Goal: Ask a question: Seek information or help from site administrators or community

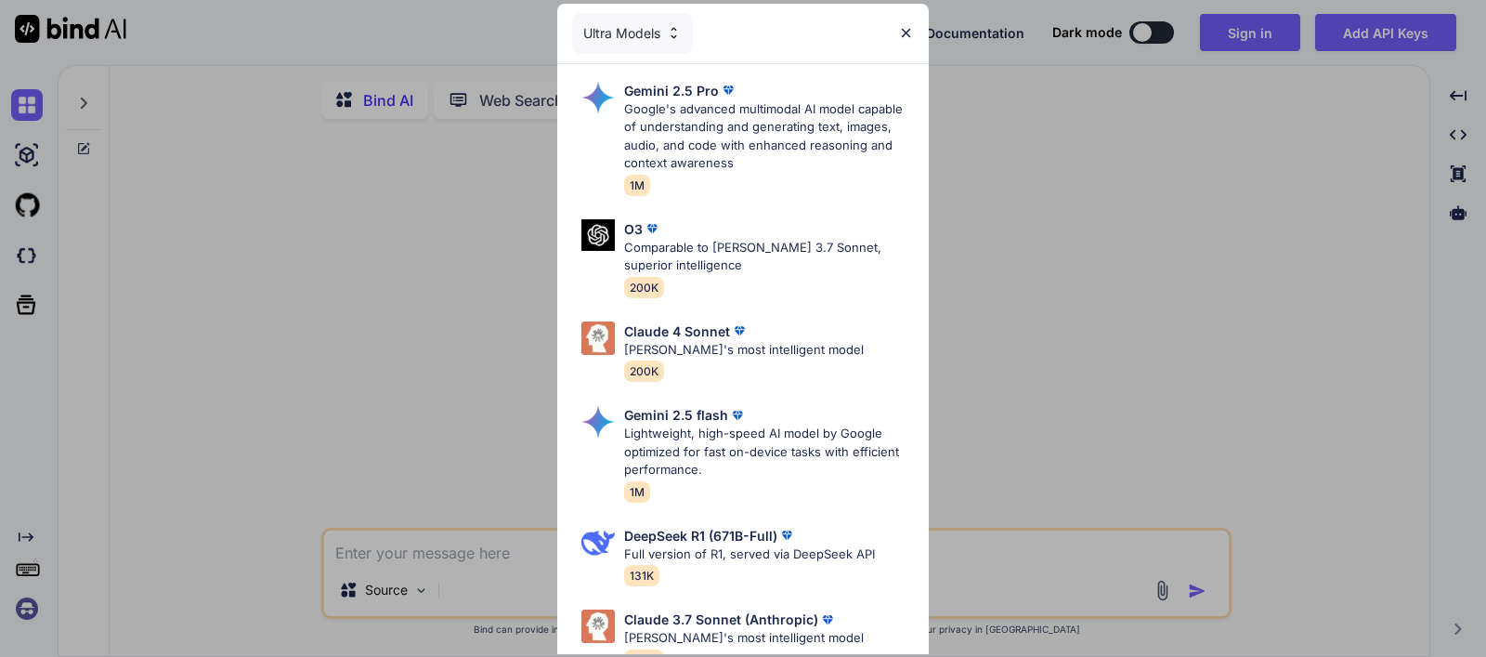
type textarea "x"
click at [909, 21] on div "Ultra Models" at bounding box center [742, 33] width 371 height 59
click at [902, 35] on img at bounding box center [906, 33] width 16 height 16
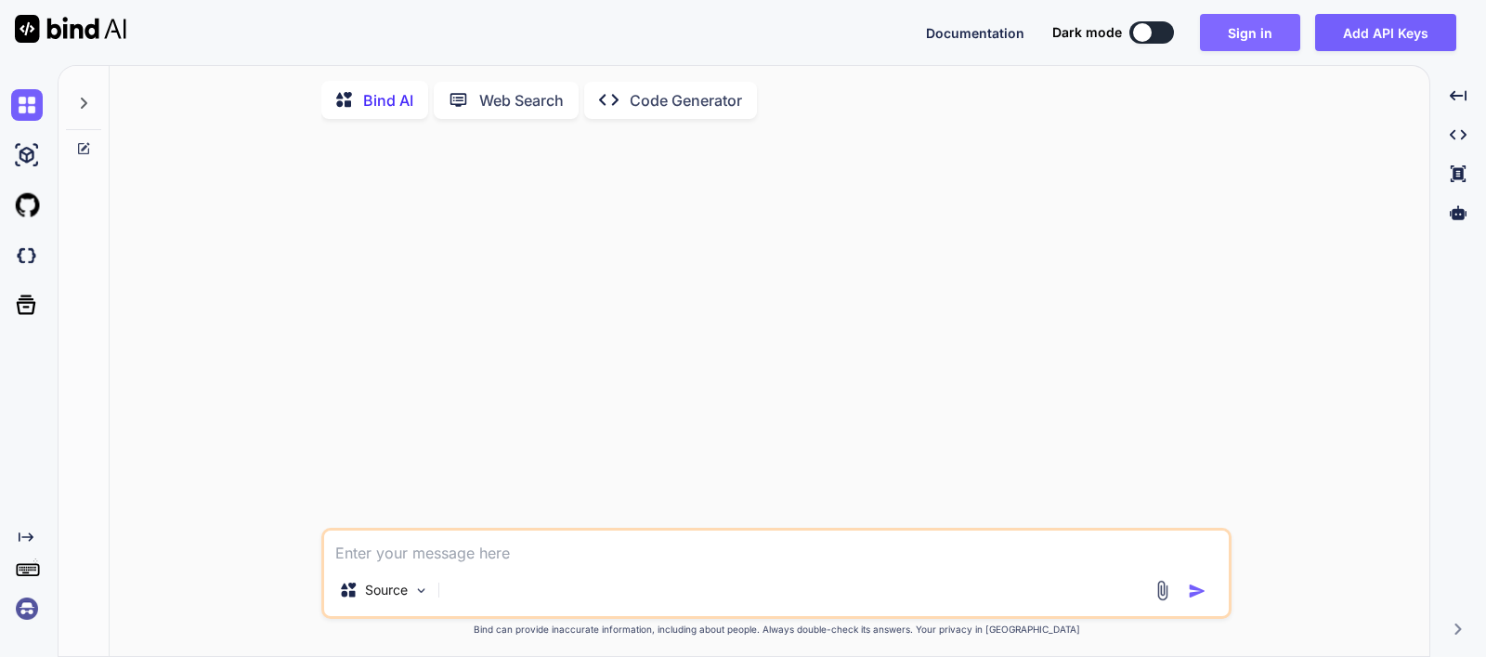
click at [1282, 34] on button "Sign in" at bounding box center [1250, 32] width 100 height 37
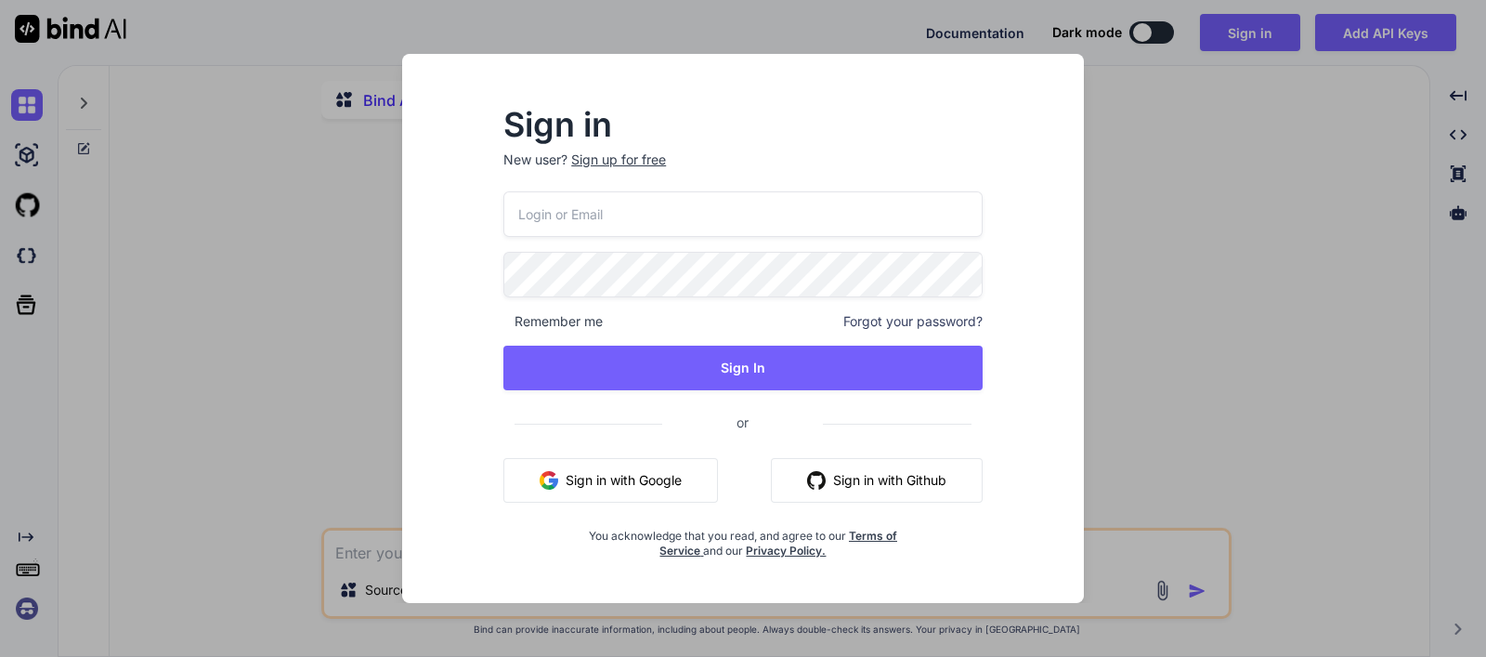
click at [636, 480] on button "Sign in with Google" at bounding box center [610, 480] width 215 height 45
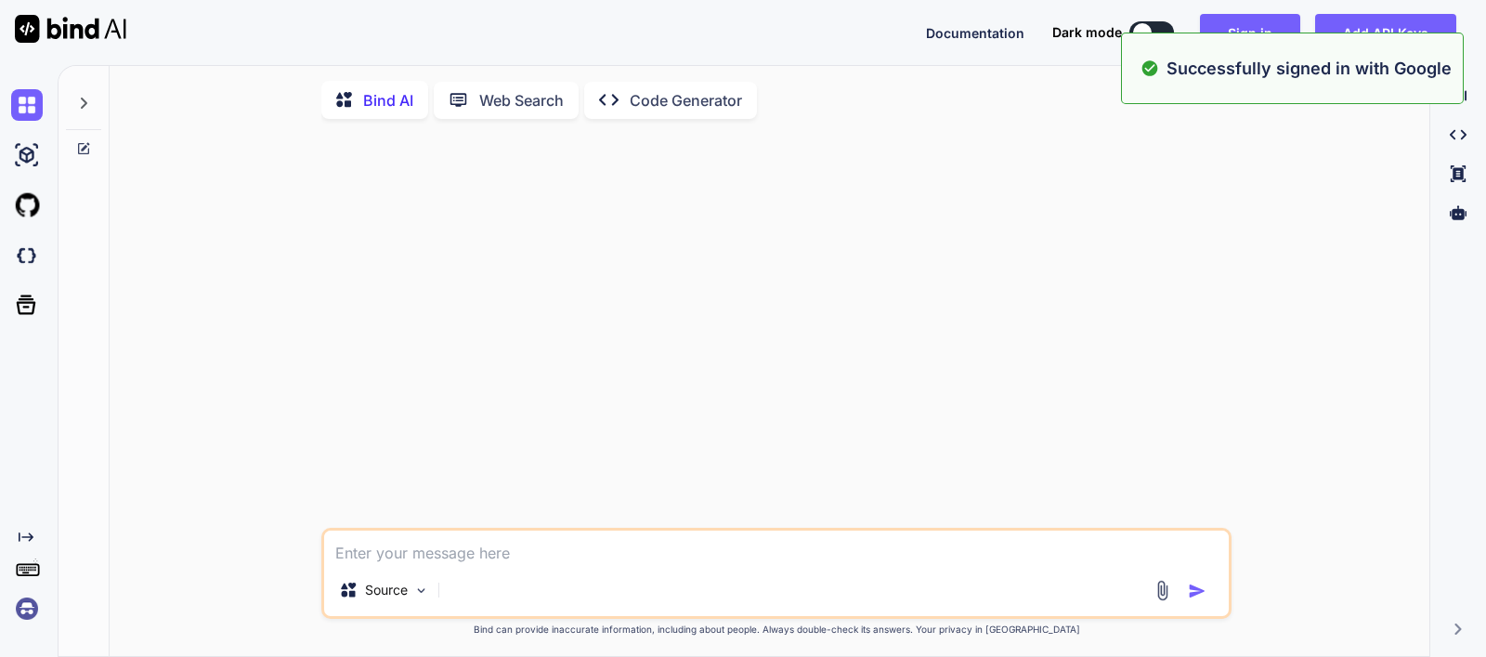
click at [501, 568] on div "Source" at bounding box center [776, 572] width 910 height 91
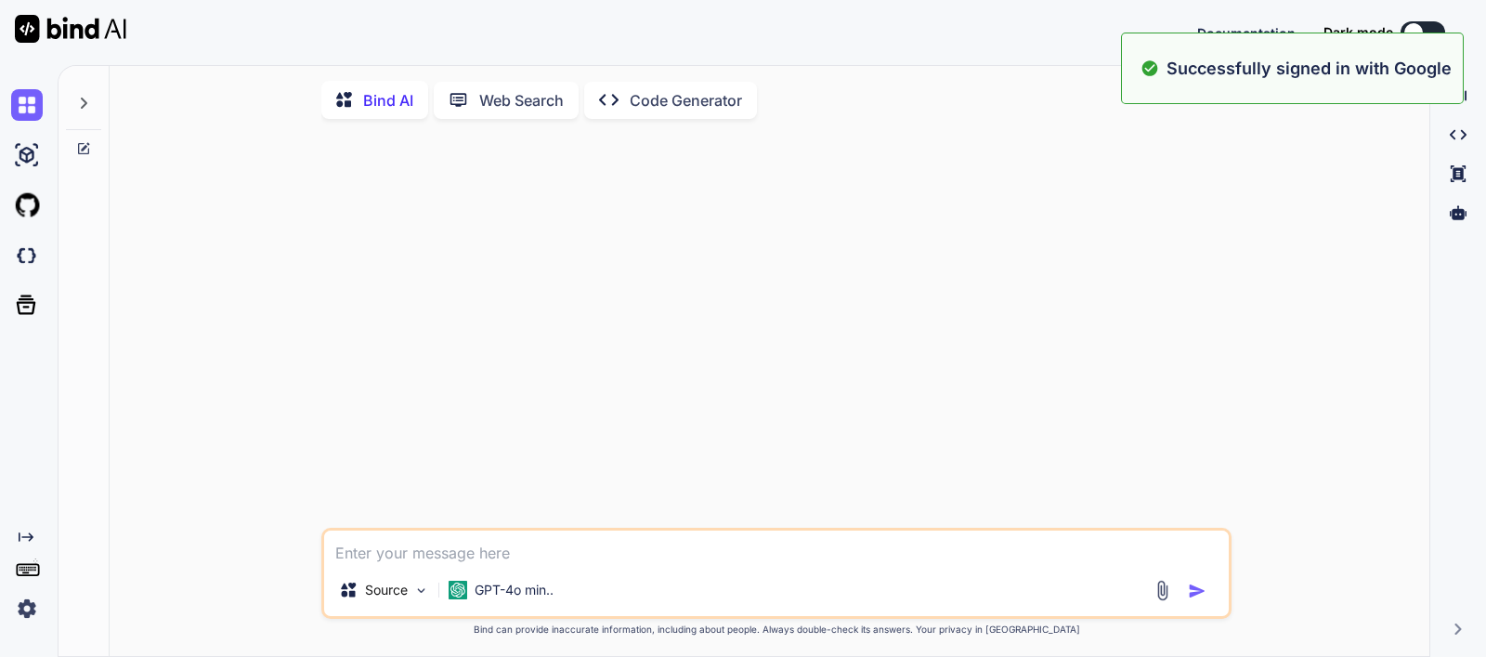
click at [505, 559] on textarea at bounding box center [776, 546] width 905 height 33
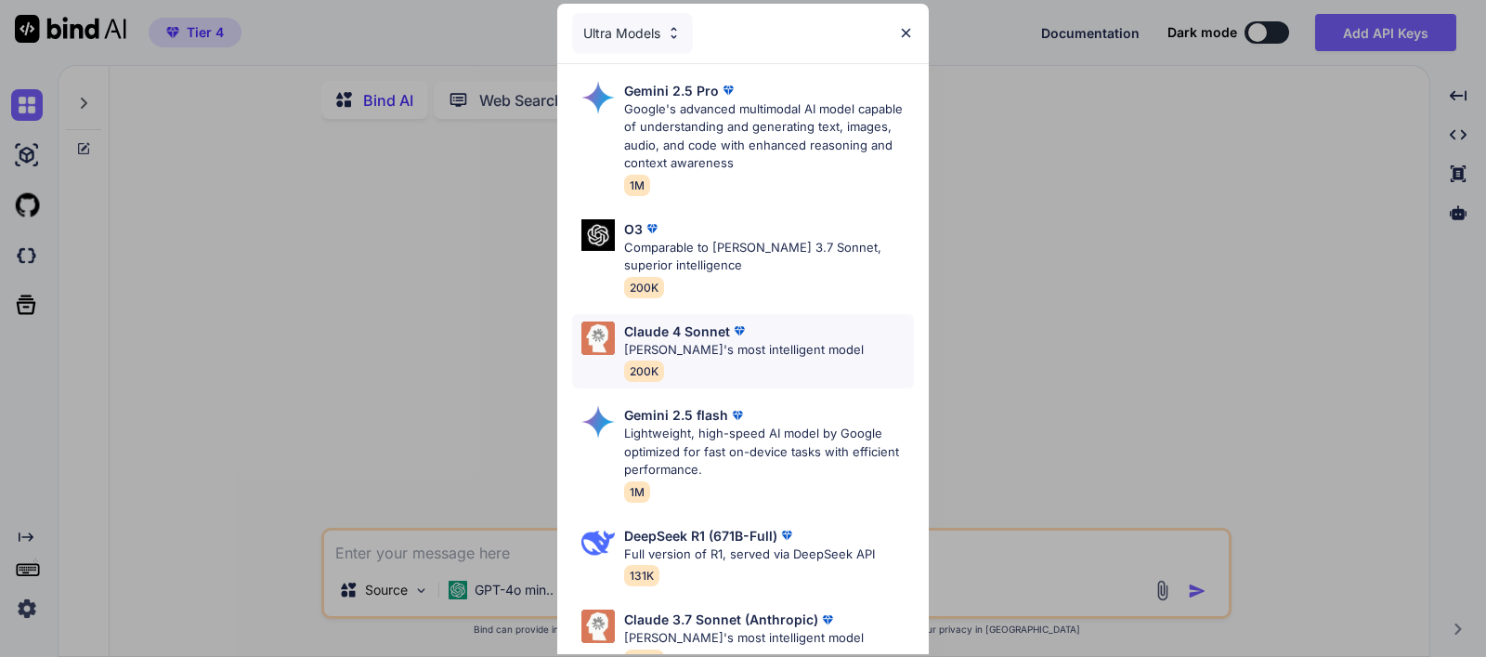
click at [722, 343] on p "[PERSON_NAME]'s most intelligent model" at bounding box center [744, 350] width 240 height 19
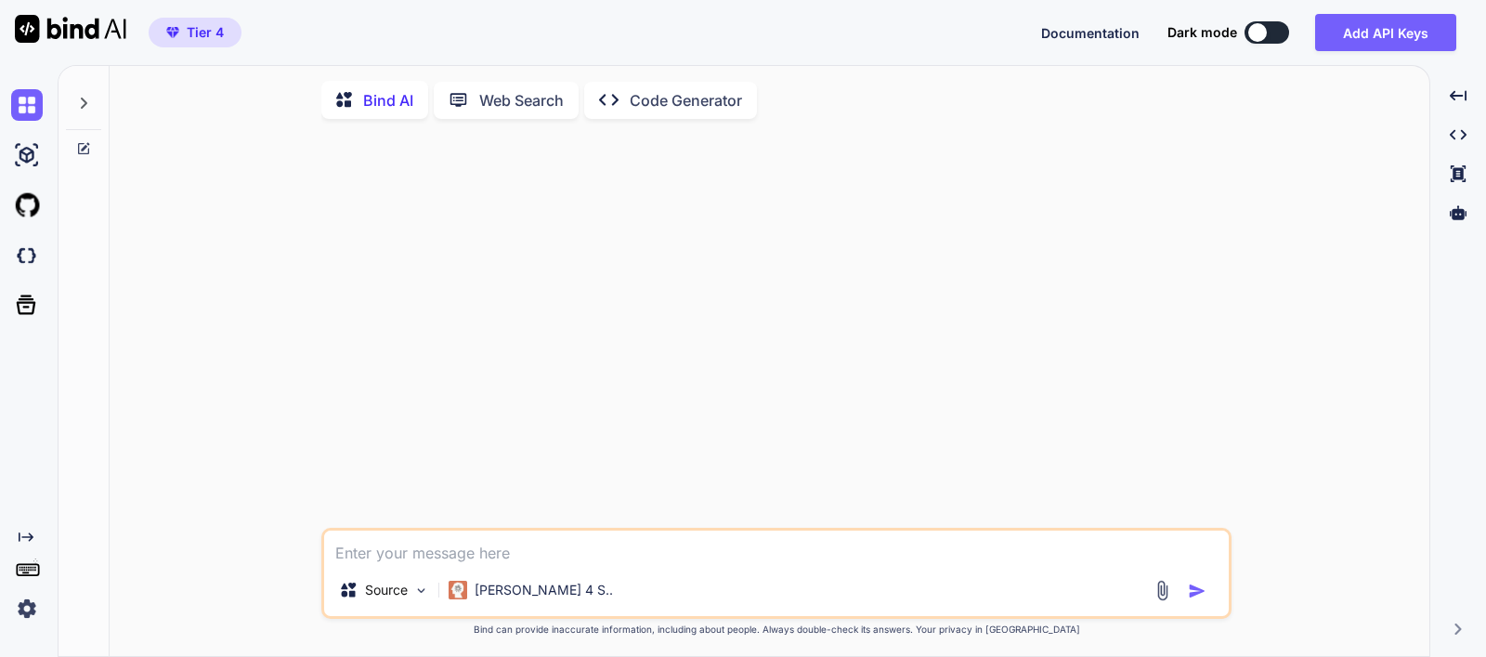
click at [541, 552] on textarea at bounding box center [776, 546] width 905 height 33
paste textarea "Error: ./src/components/macro-suggester.tsx:99:6 Parsing ecmascript source code…"
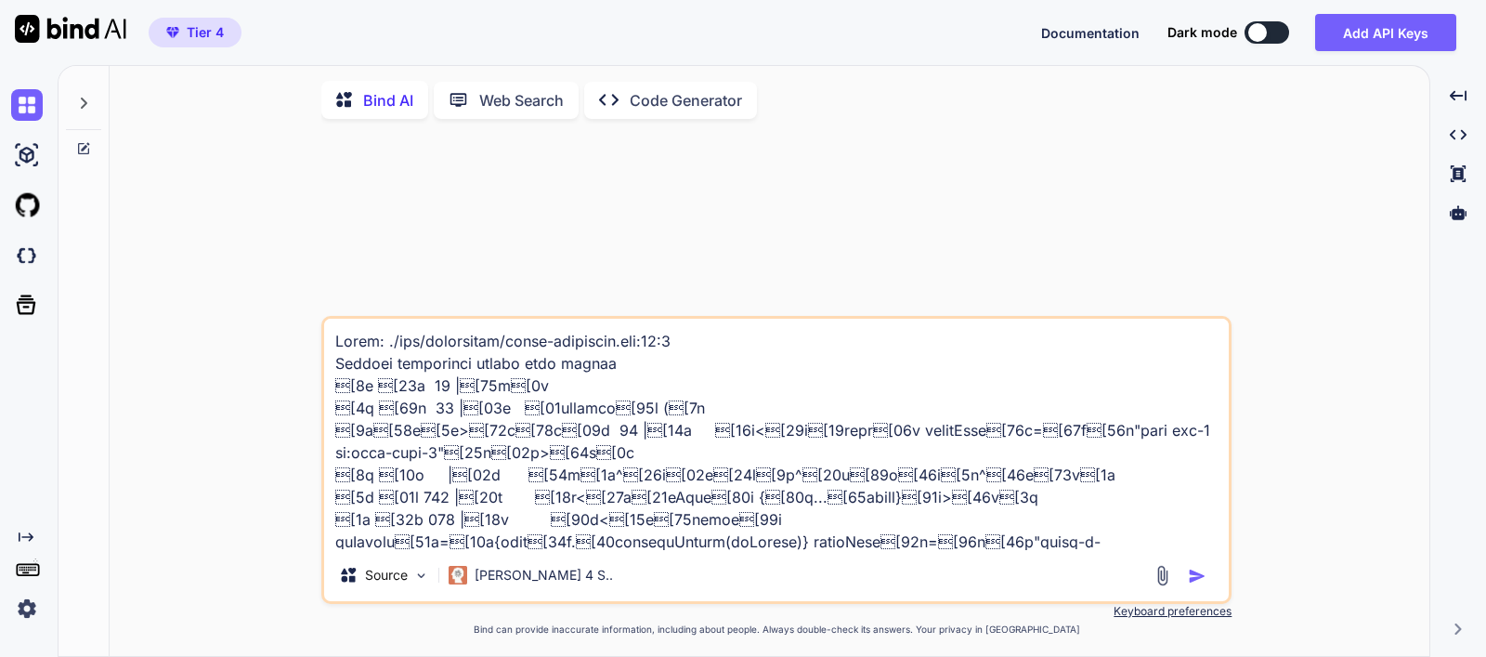
scroll to position [849, 0]
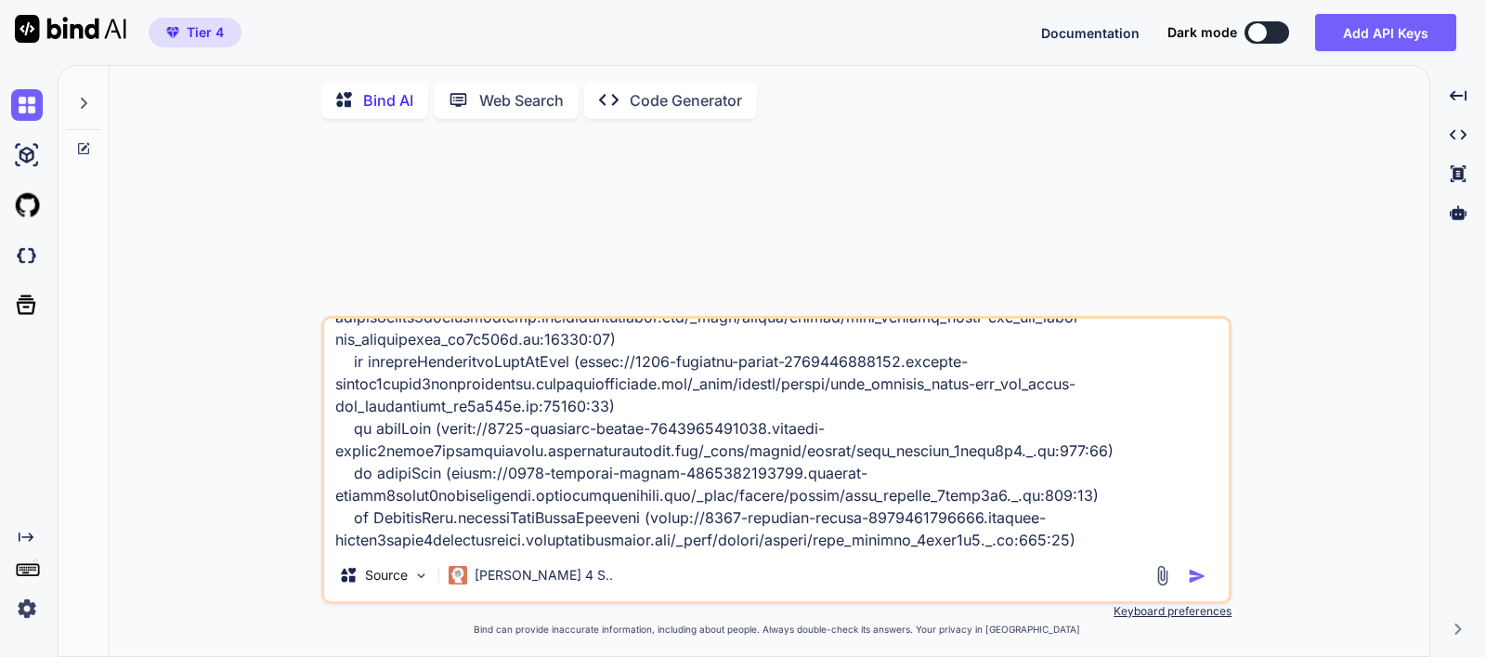
type textarea "Error: ./src/components/macro-suggester.tsx:99:6 Parsing ecmascript source code…"
click at [1201, 579] on img "button" at bounding box center [1197, 575] width 19 height 19
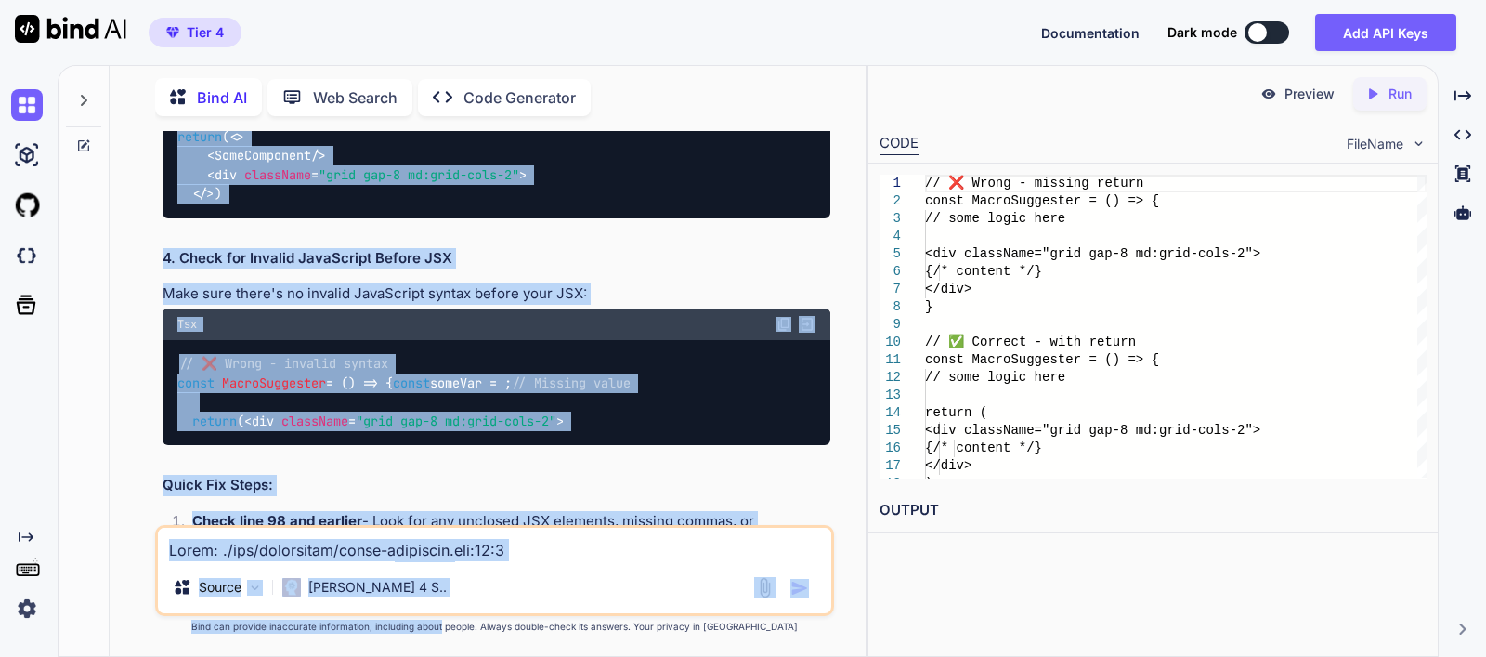
scroll to position [2612, 0]
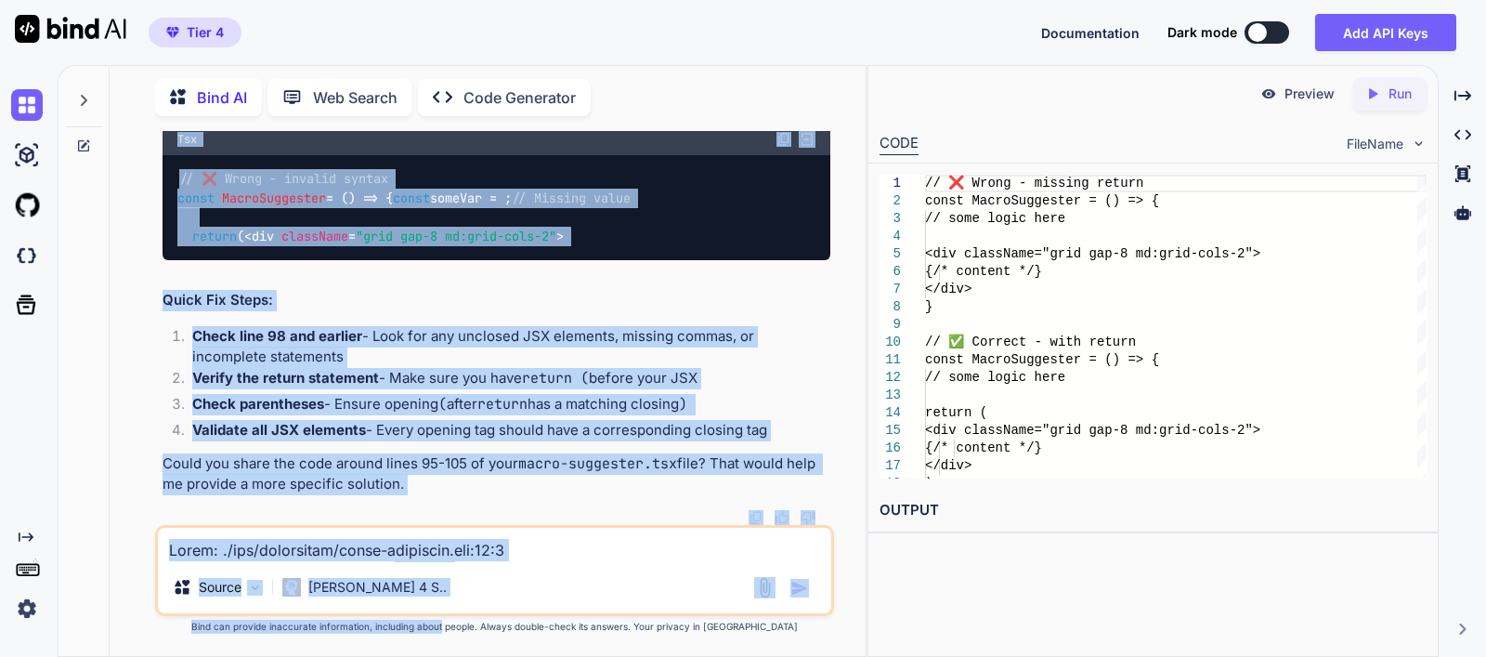
drag, startPoint x: 161, startPoint y: 186, endPoint x: 410, endPoint y: 487, distance: 391.1
click at [410, 487] on div "You Bind AI This error indicates a JSX parsing issue in your React component. T…" at bounding box center [496, 328] width 675 height 394
copy div "Lore ipsum dolorsita c ADI elitsed doeiu te inci Utlab etdolorem. Ali enima min…"
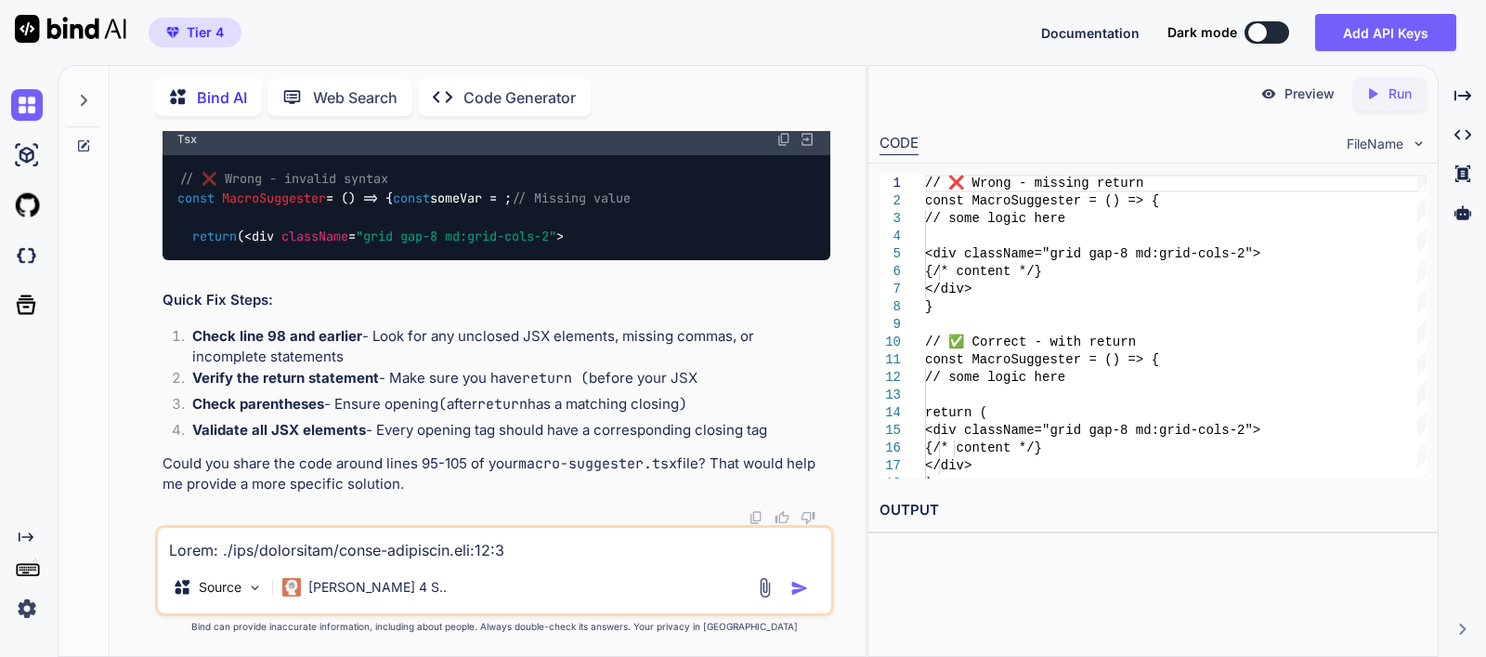
click at [578, 546] on textarea at bounding box center [494, 543] width 673 height 33
paste textarea "'use client'; import { zodResolver } from '@hookform/resolvers/zod'; import { u…"
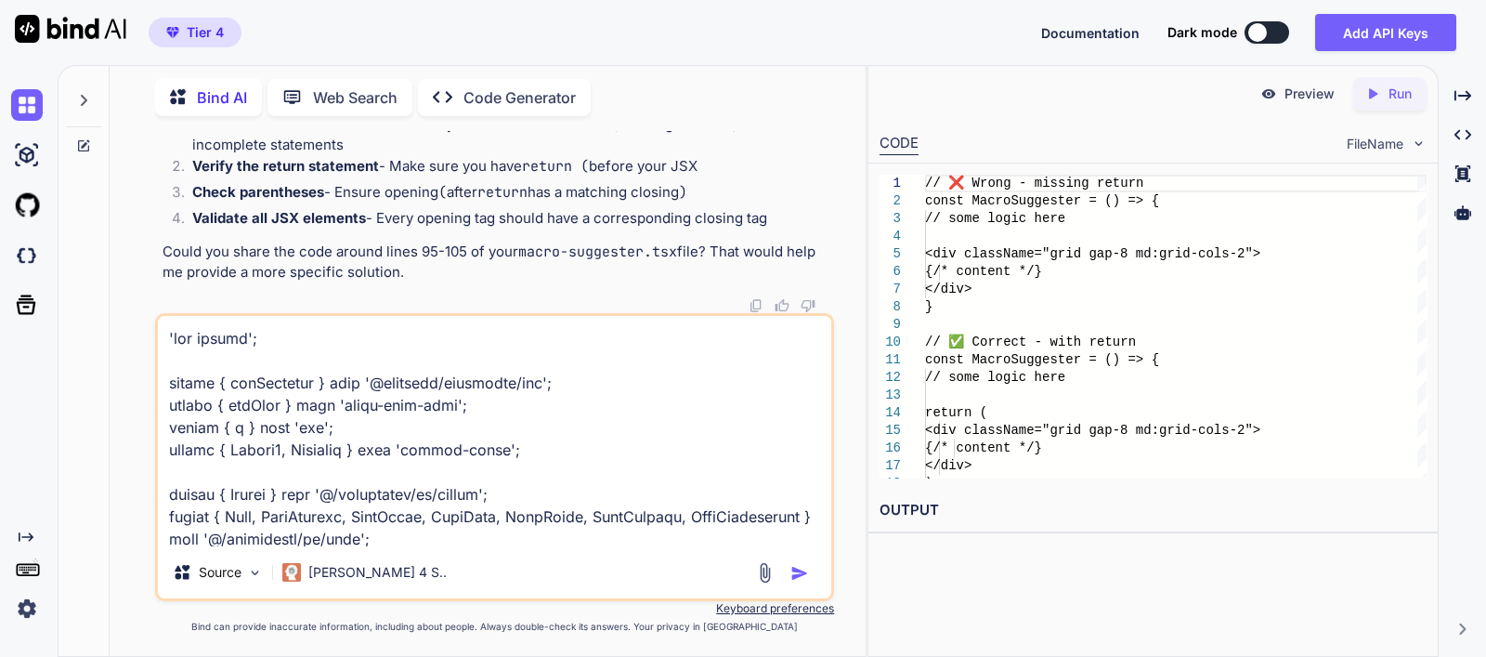
scroll to position [5885, 0]
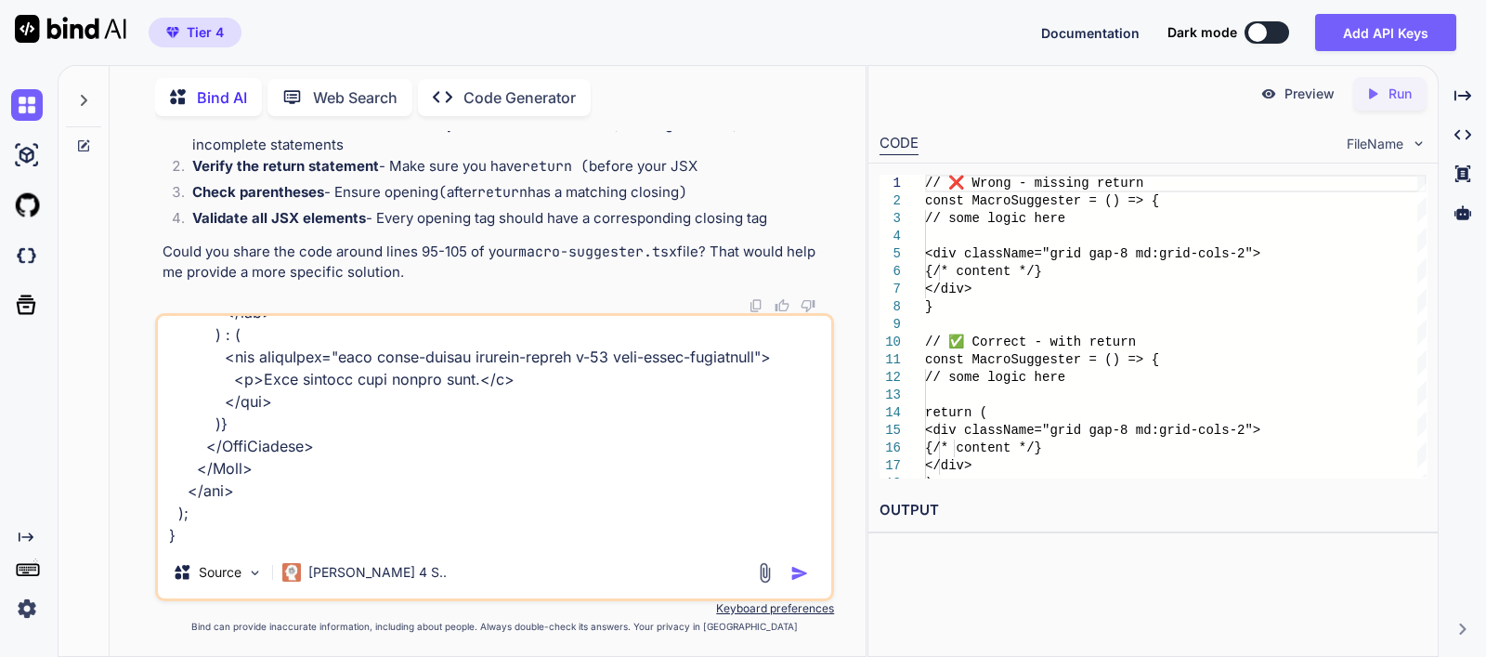
type textarea "'use client'; import { zodResolver } from '@hookform/resolvers/zod'; import { u…"
click at [801, 573] on img "button" at bounding box center [799, 573] width 19 height 19
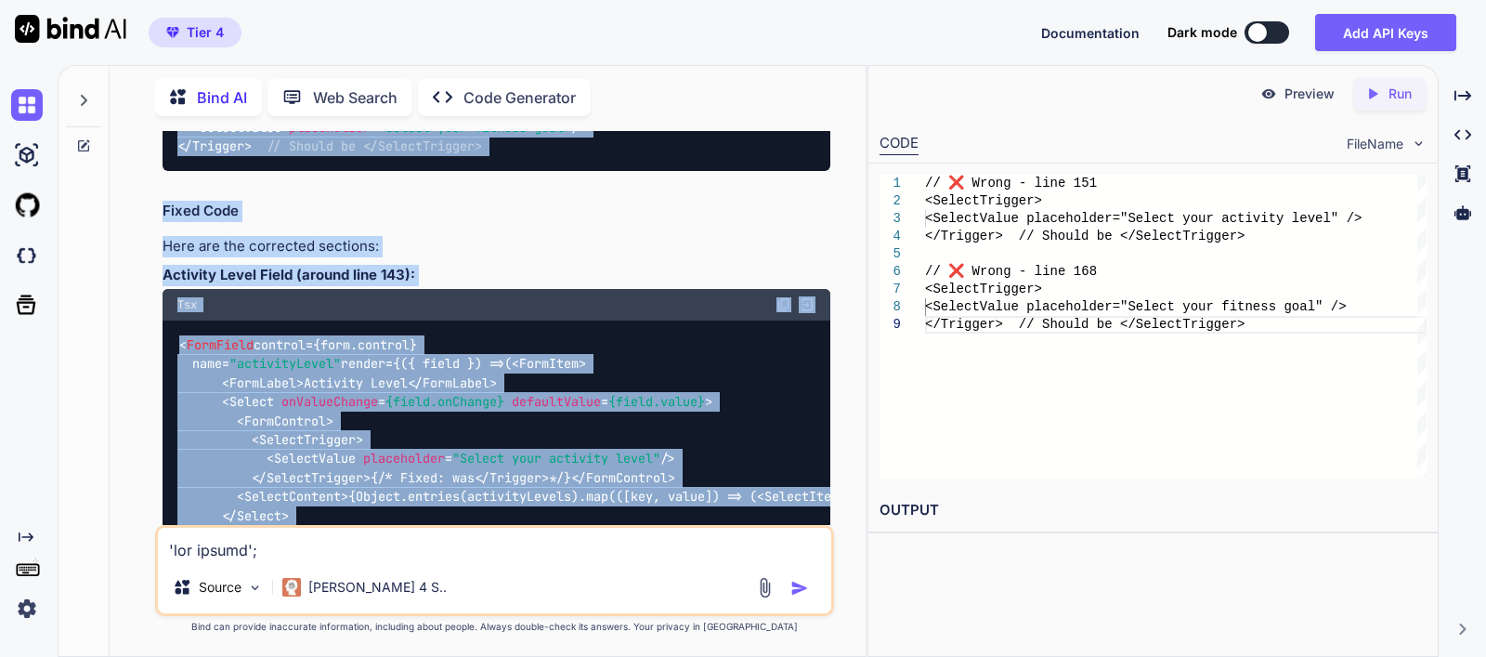
scroll to position [4590, 0]
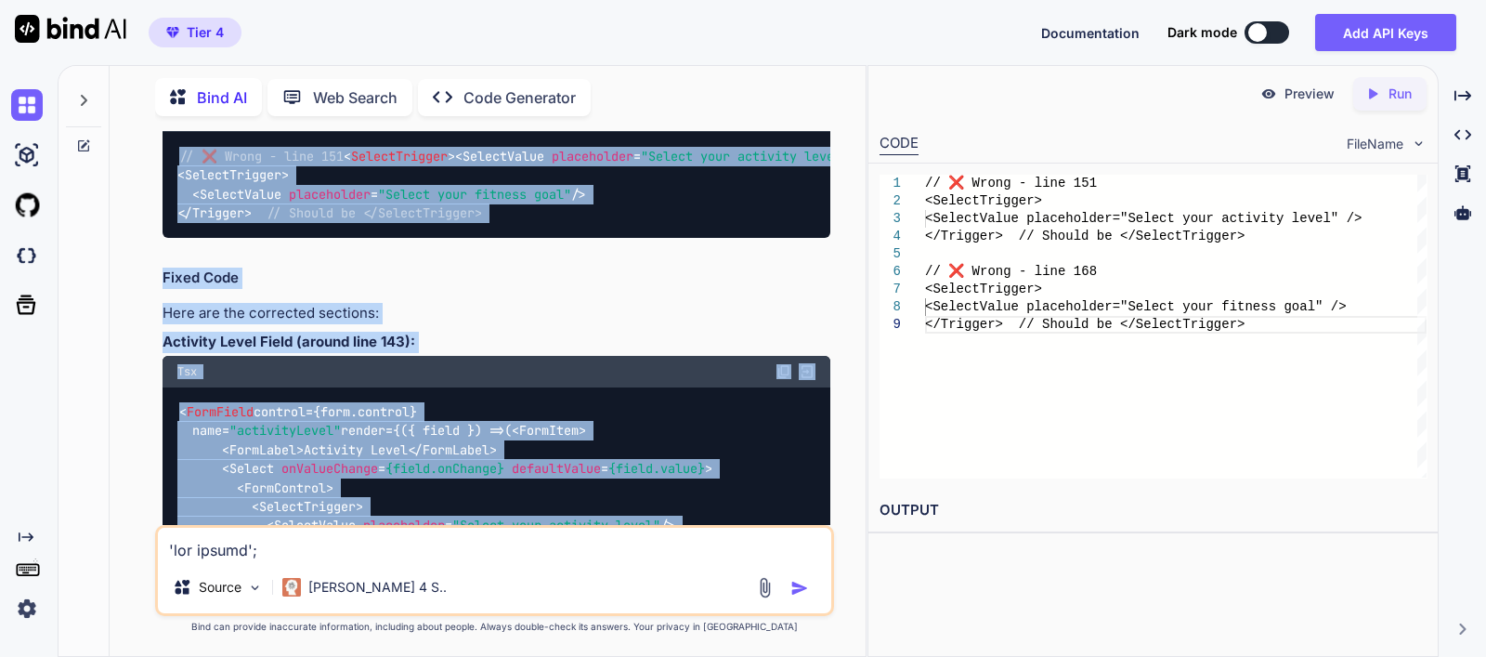
drag, startPoint x: 549, startPoint y: 482, endPoint x: 158, endPoint y: 319, distance: 423.4
click at [159, 319] on div "You Bind AI This error indicates a JSX parsing issue in your React component. T…" at bounding box center [496, 328] width 675 height 394
copy div "L ipsum dol sitam! Conse adi eli seddoe tempor in utla ETD magn: Aliquae 6: Adm…"
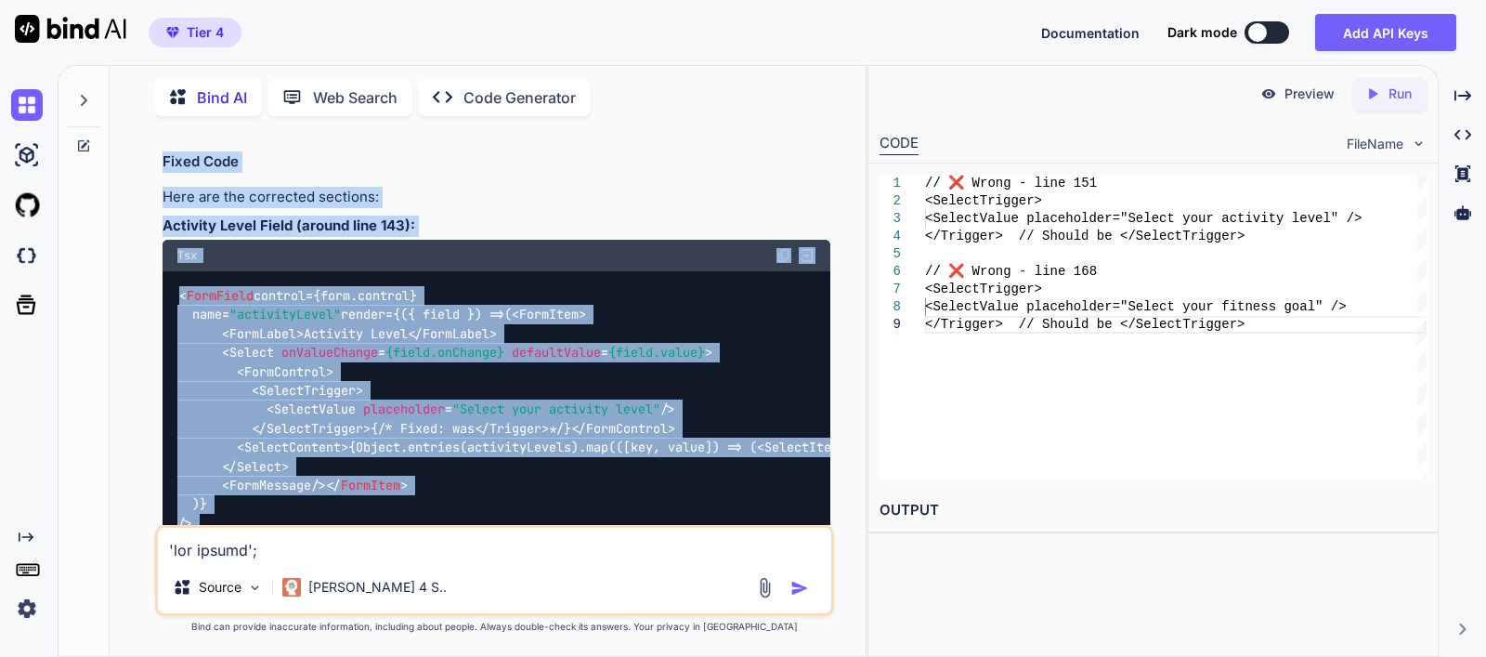
click at [543, 234] on div "I found the issue! There are two syntax errors in your JSX code: Problem 1: Mis…" at bounding box center [497, 461] width 668 height 1174
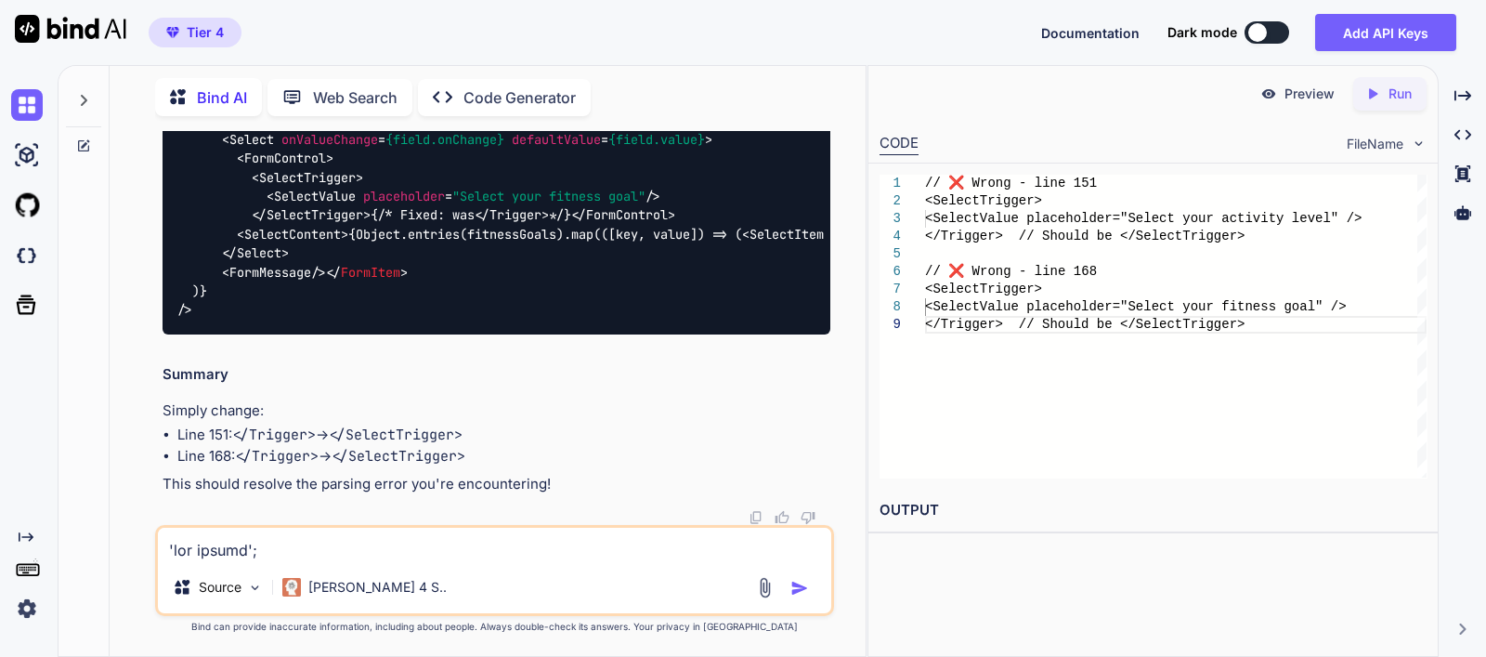
scroll to position [6014, 0]
